Goal: Check status: Check status

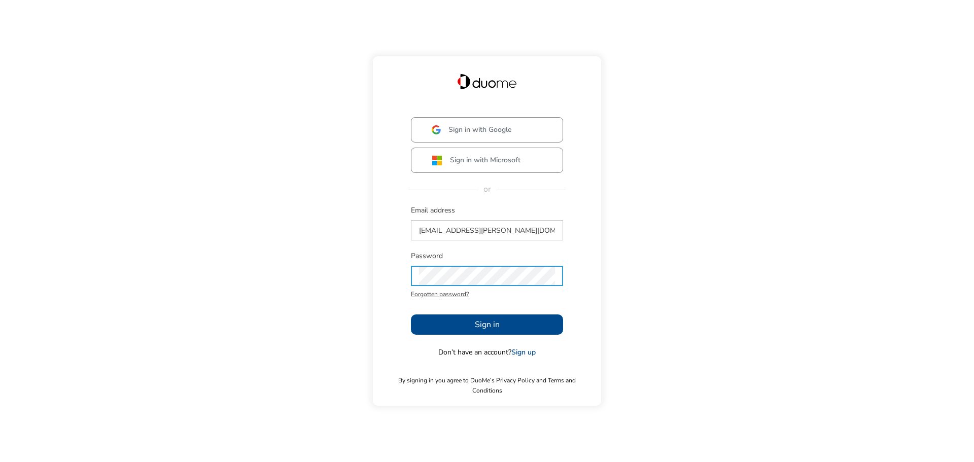
click at [497, 329] on span "Sign in" at bounding box center [487, 325] width 25 height 12
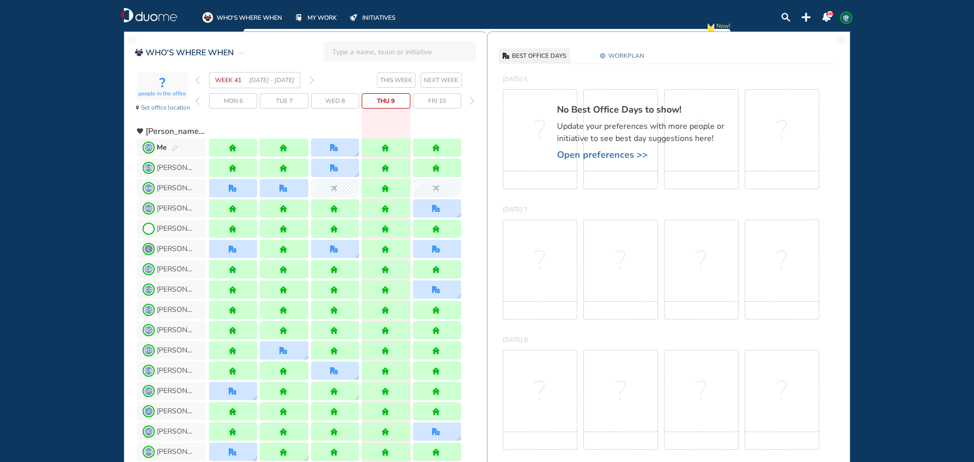
click at [310, 80] on img "forward week" at bounding box center [311, 80] width 5 height 8
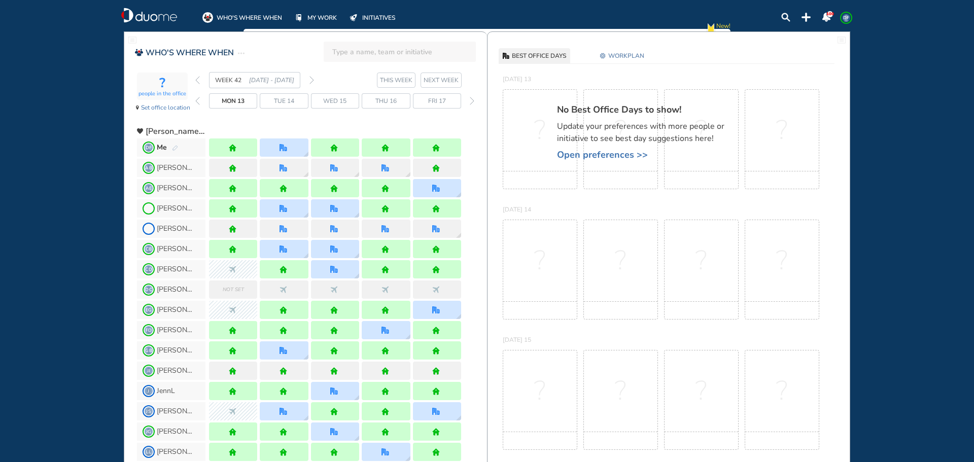
click at [311, 83] on img "forward week" at bounding box center [311, 80] width 5 height 8
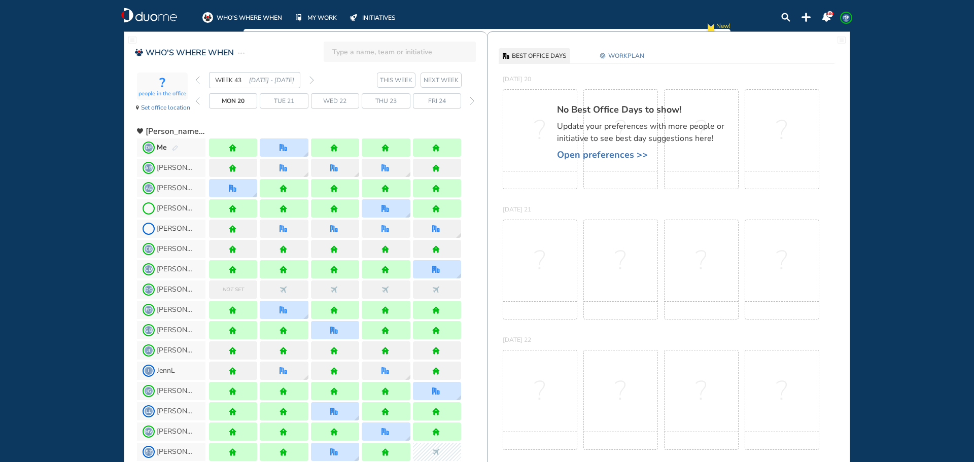
click at [308, 80] on div "WEEK 43 [DATE] - [DATE]" at bounding box center [254, 80] width 119 height 16
click at [317, 81] on section "WEEK 43 [DATE] - [DATE] THIS WEEK NEXT WEEK" at bounding box center [341, 80] width 292 height 16
click at [313, 80] on img "forward week" at bounding box center [311, 80] width 5 height 8
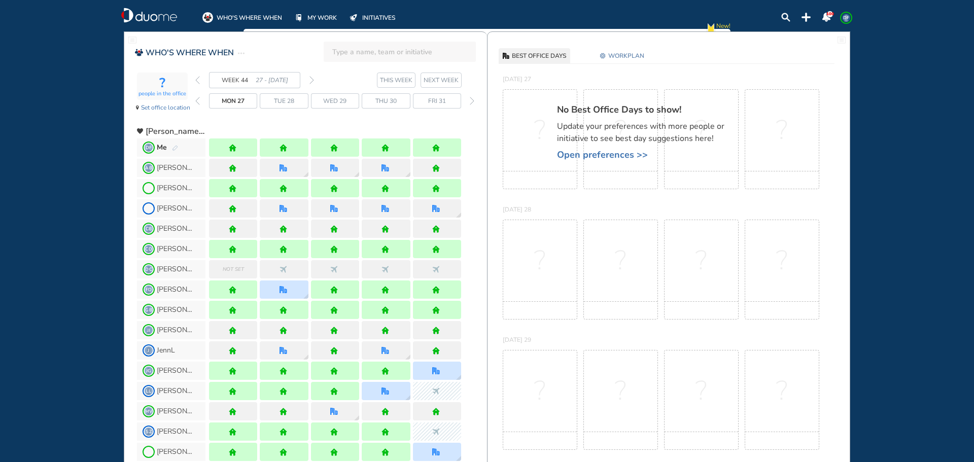
click at [310, 81] on img "forward week" at bounding box center [311, 80] width 5 height 8
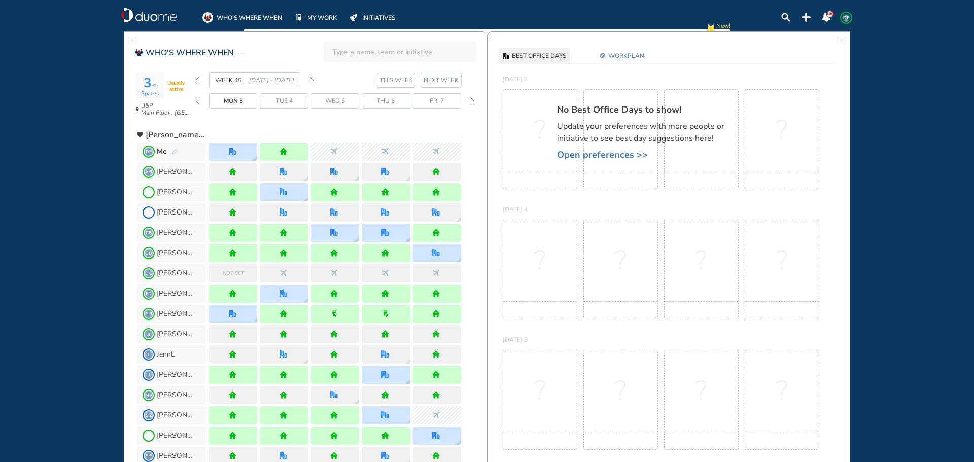
click at [198, 81] on img "back week" at bounding box center [197, 80] width 5 height 8
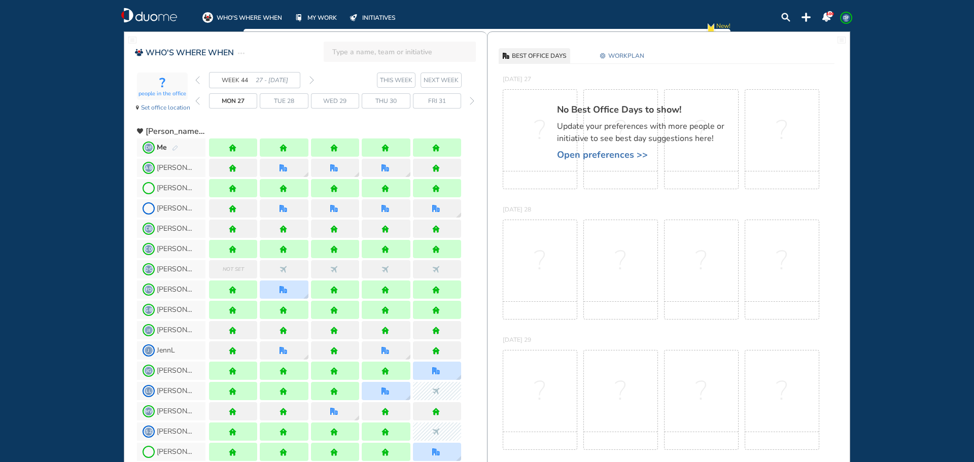
click at [198, 82] on img "back week" at bounding box center [197, 80] width 5 height 8
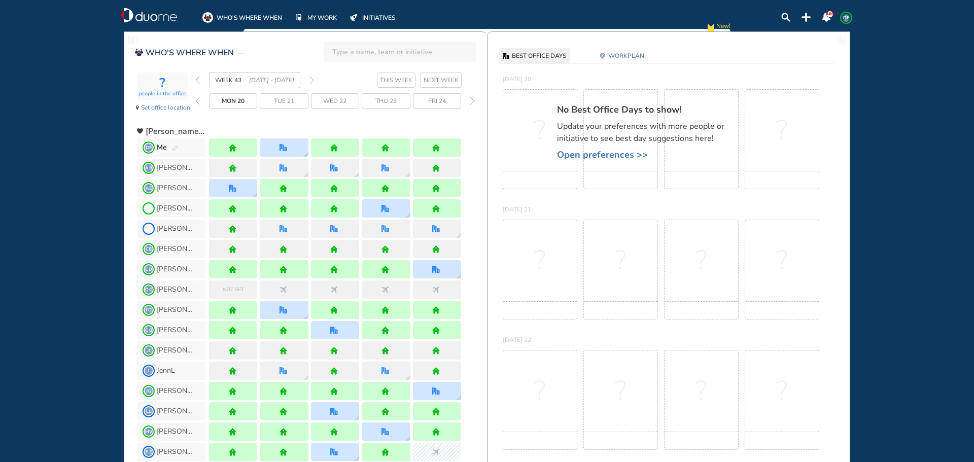
click at [198, 82] on img "back week" at bounding box center [197, 80] width 5 height 8
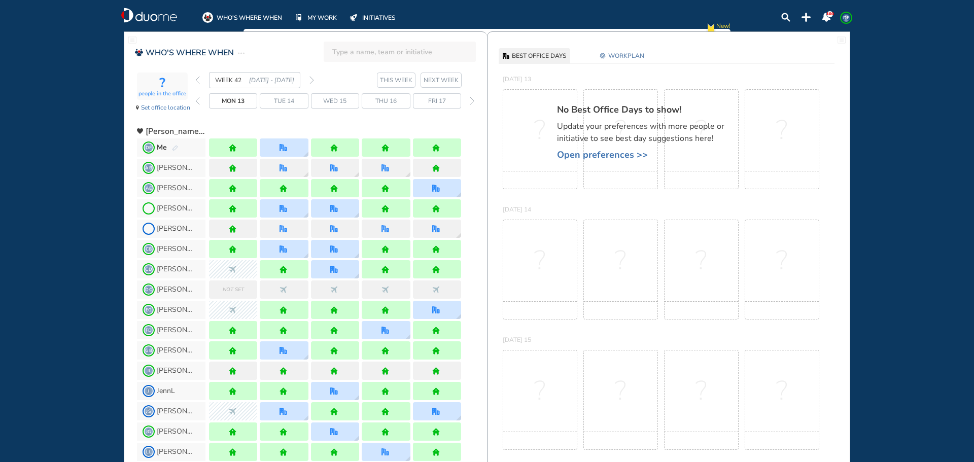
click at [312, 82] on img "forward week" at bounding box center [311, 80] width 5 height 8
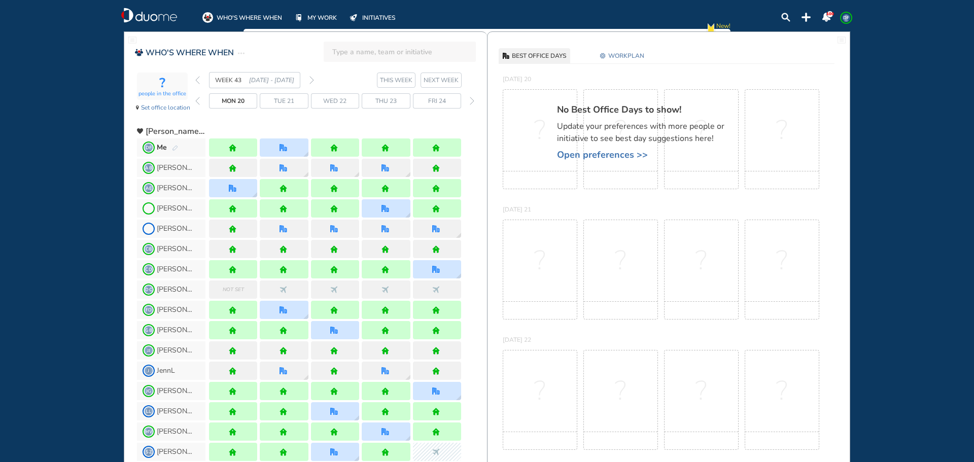
click at [313, 82] on img "forward week" at bounding box center [311, 80] width 5 height 8
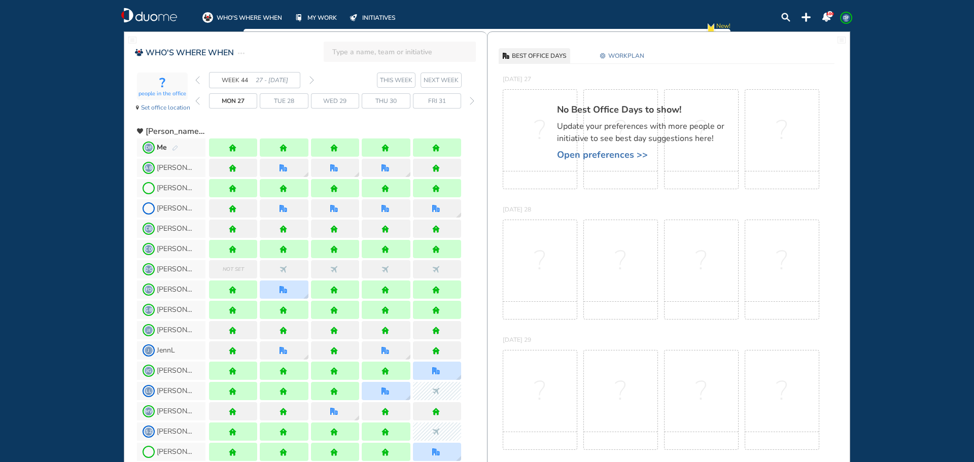
click at [315, 81] on section "WEEK 44 27 - [DATE] THIS WEEK NEXT WEEK" at bounding box center [341, 80] width 292 height 16
click at [312, 83] on img "forward week" at bounding box center [311, 80] width 5 height 8
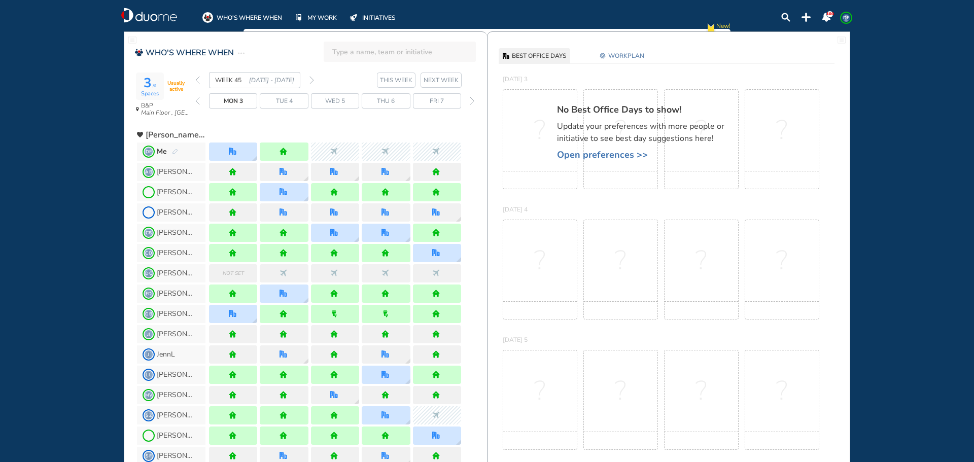
click at [199, 81] on img "back week" at bounding box center [197, 80] width 5 height 8
